Goal: Task Accomplishment & Management: Manage account settings

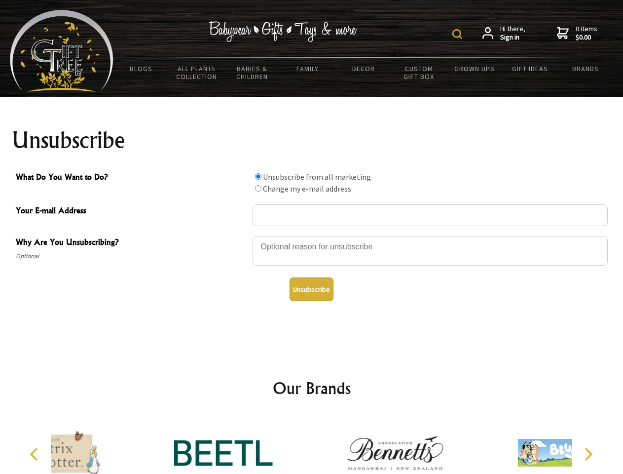
click at [459, 34] on img at bounding box center [457, 34] width 10 height 10
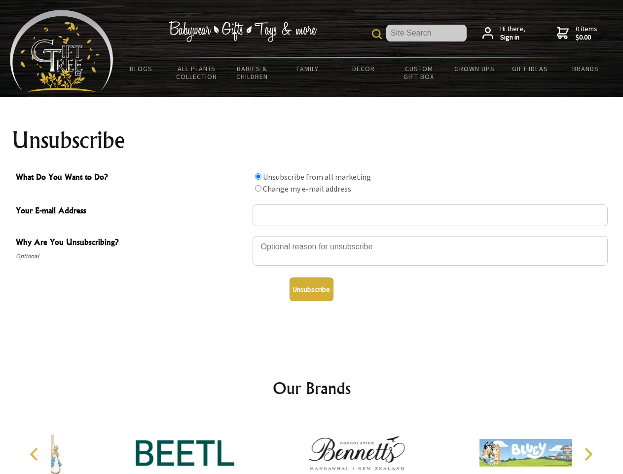
click at [312, 235] on div at bounding box center [430, 252] width 355 height 35
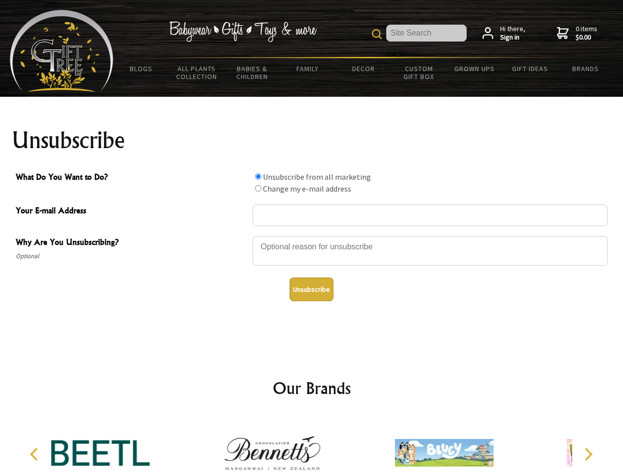
click at [258, 176] on input "What Do You Want to Do?" at bounding box center [258, 176] width 6 height 6
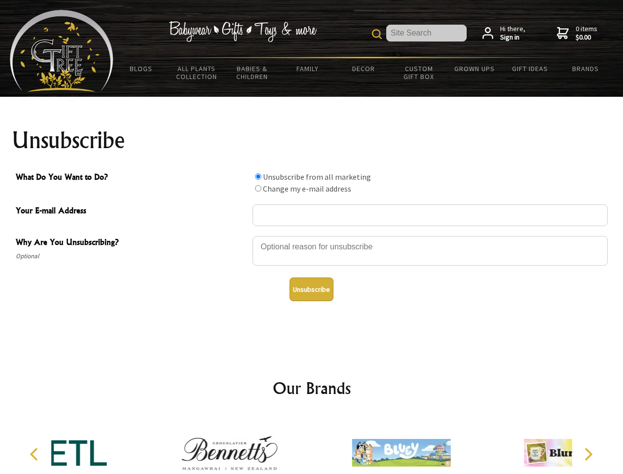
click at [258, 188] on input "What Do You Want to Do?" at bounding box center [258, 188] width 6 height 6
radio input "true"
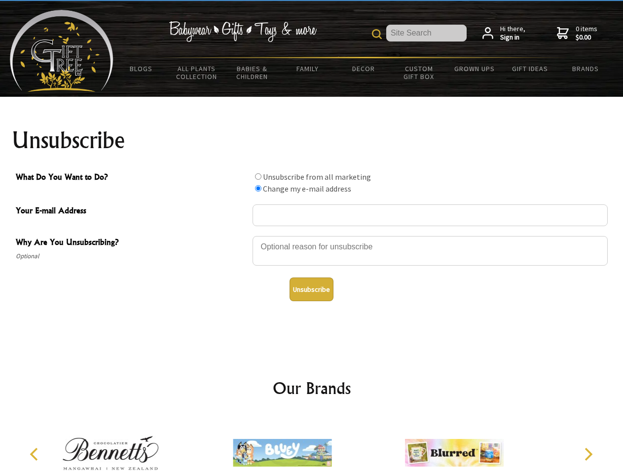
click at [311, 289] on button "Unsubscribe" at bounding box center [312, 289] width 44 height 24
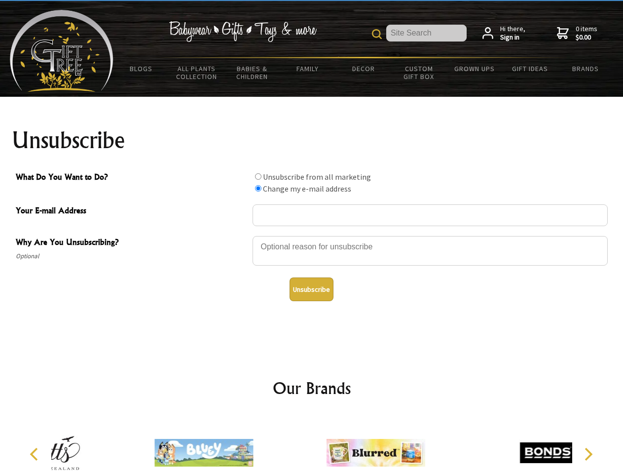
click at [312, 445] on div at bounding box center [376, 453] width 172 height 77
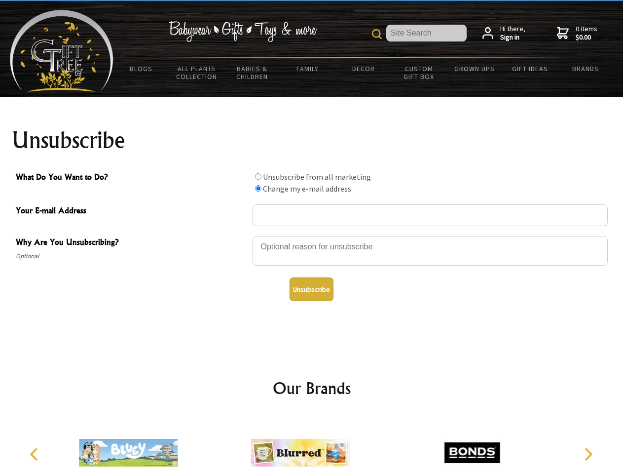
click at [36, 454] on icon "Previous" at bounding box center [35, 454] width 13 height 13
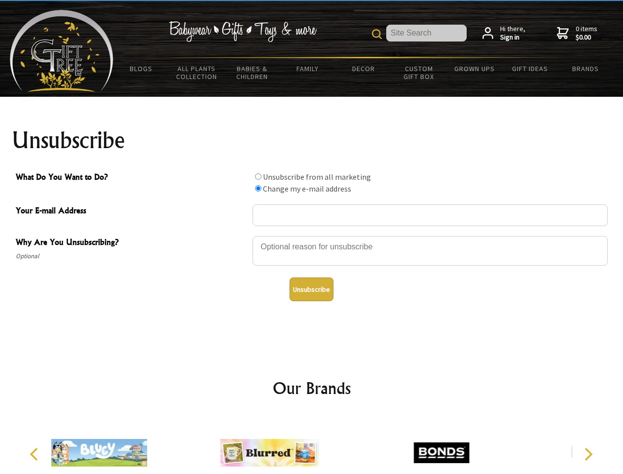
click at [588, 454] on icon "Next" at bounding box center [587, 454] width 13 height 13
